Goal: Task Accomplishment & Management: Complete application form

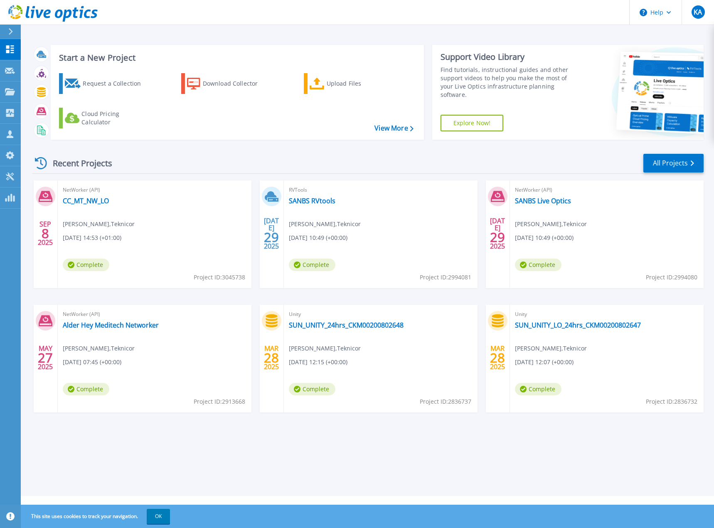
click at [8, 30] on icon at bounding box center [10, 31] width 5 height 7
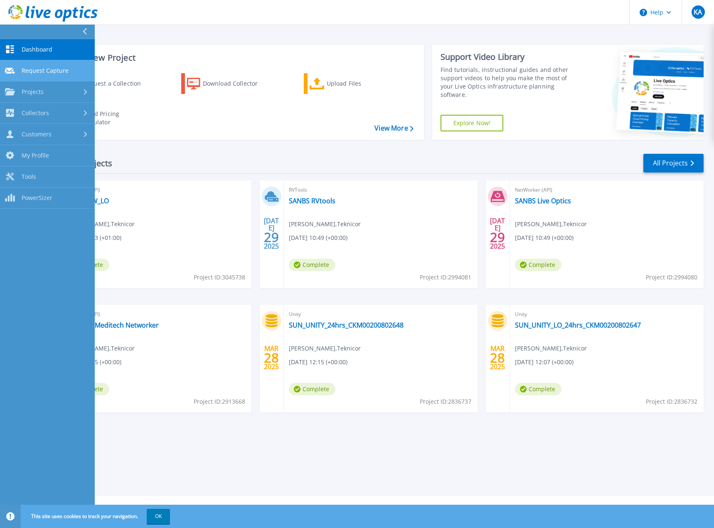
click at [37, 64] on link "Request Capture Request Capture" at bounding box center [47, 70] width 95 height 21
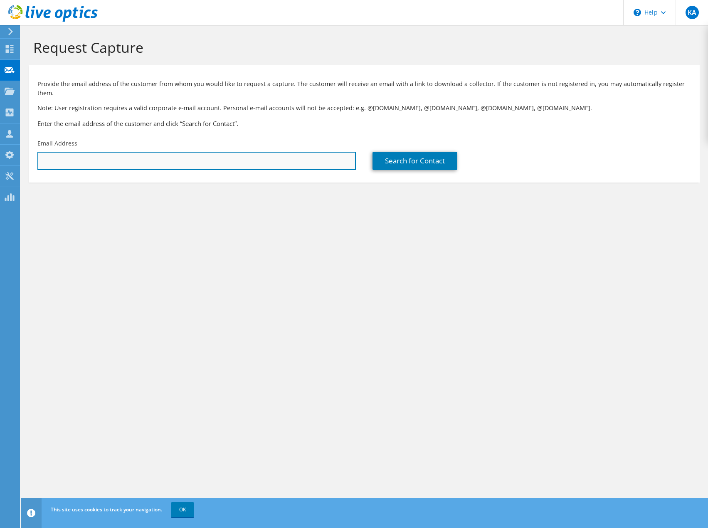
click at [111, 152] on input "text" at bounding box center [196, 161] width 318 height 18
click at [96, 153] on input "text" at bounding box center [196, 161] width 318 height 18
paste input "[PERSON_NAME][EMAIL_ADDRESS][DOMAIN_NAME]"
type input "[PERSON_NAME][EMAIL_ADDRESS][DOMAIN_NAME]"
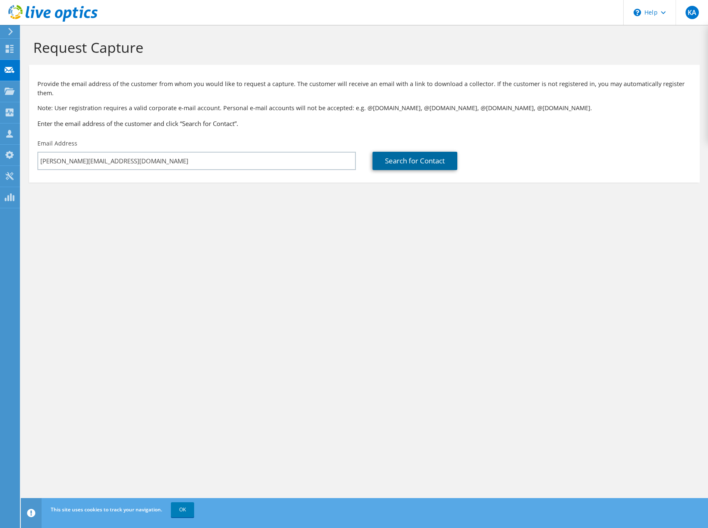
click at [434, 154] on link "Search for Contact" at bounding box center [414, 161] width 85 height 18
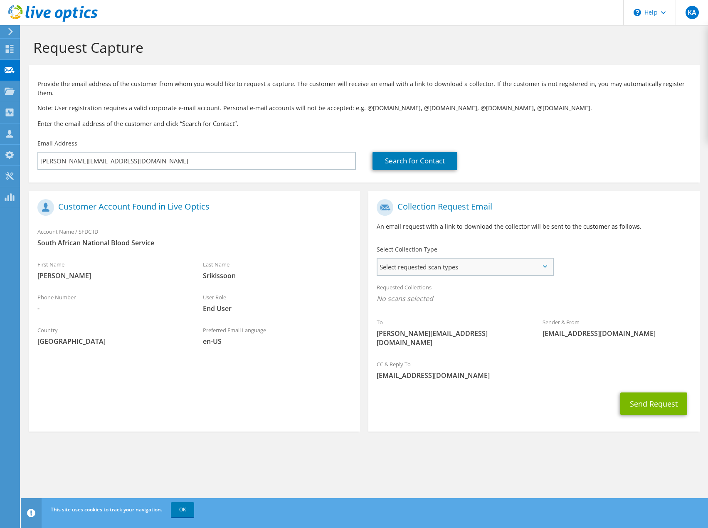
click at [546, 259] on span "Select requested scan types" at bounding box center [464, 267] width 175 height 17
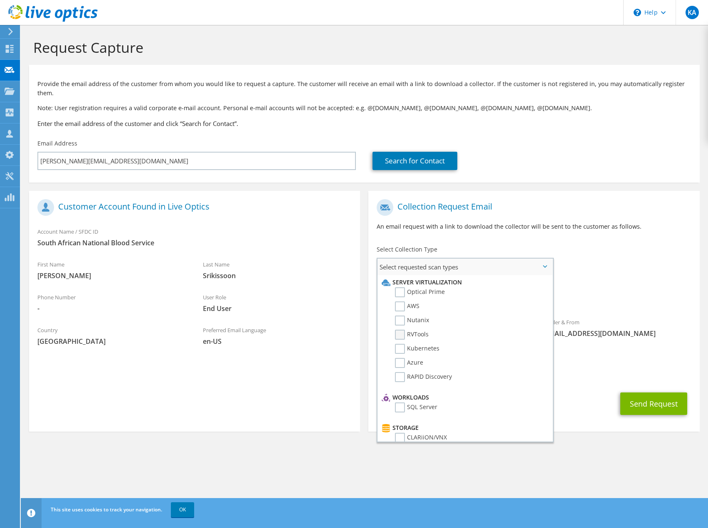
click at [400, 330] on label "RVTools" at bounding box center [412, 335] width 34 height 10
click at [0, 0] on input "RVTools" at bounding box center [0, 0] width 0 height 0
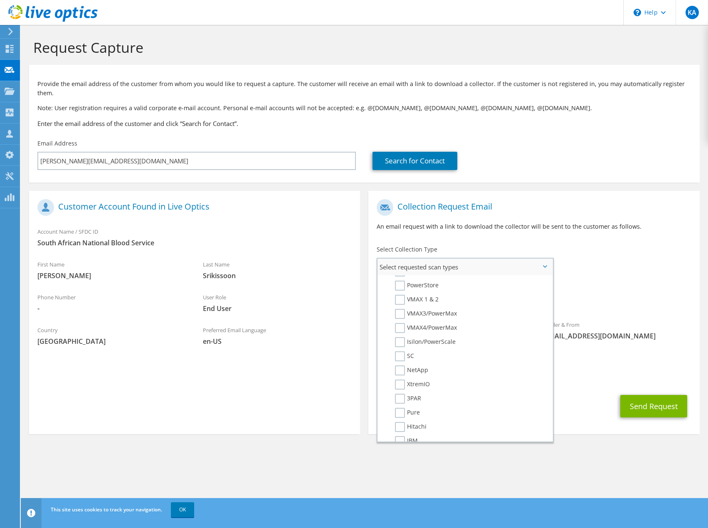
scroll to position [166, 0]
click at [402, 323] on label "VMAX3/PowerMax" at bounding box center [426, 328] width 62 height 10
click at [0, 0] on input "VMAX3/PowerMax" at bounding box center [0, 0] width 0 height 0
click at [402, 337] on label "VMAX4/PowerMax" at bounding box center [426, 342] width 62 height 10
click at [0, 0] on input "VMAX4/PowerMax" at bounding box center [0, 0] width 0 height 0
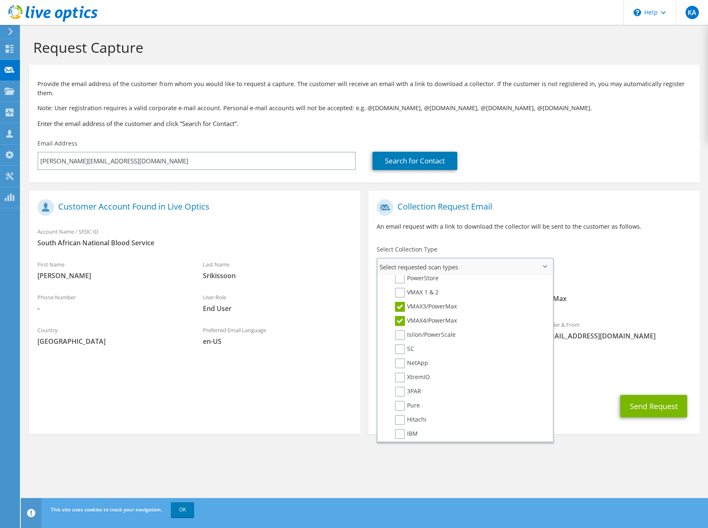
scroll to position [146, 0]
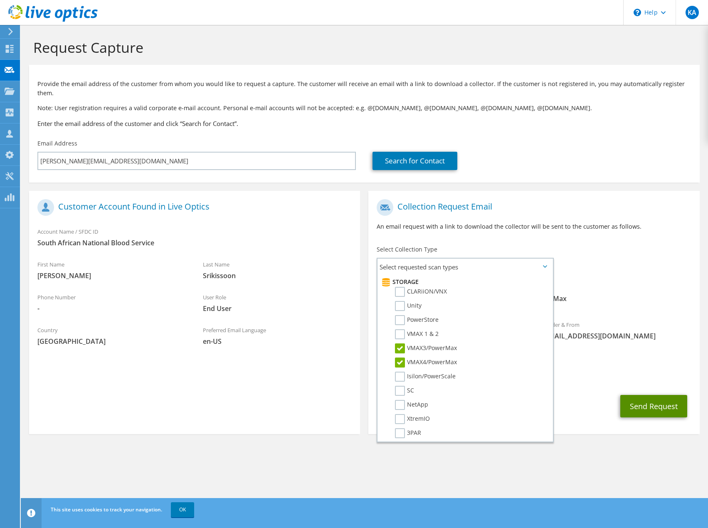
click at [660, 395] on button "Send Request" at bounding box center [653, 406] width 67 height 22
